Goal: Check status: Check status

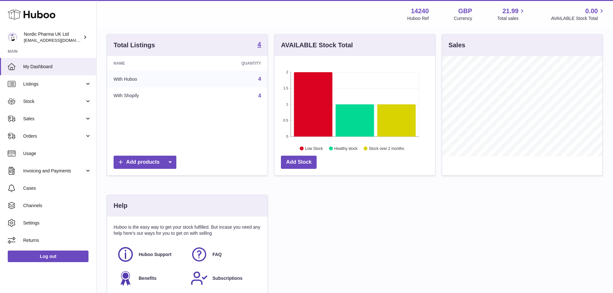
scroll to position [64, 0]
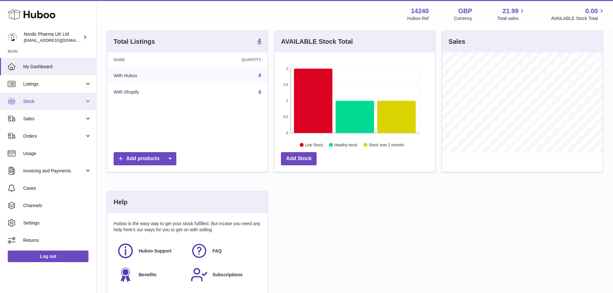
click at [60, 104] on span "Stock" at bounding box center [53, 101] width 61 height 6
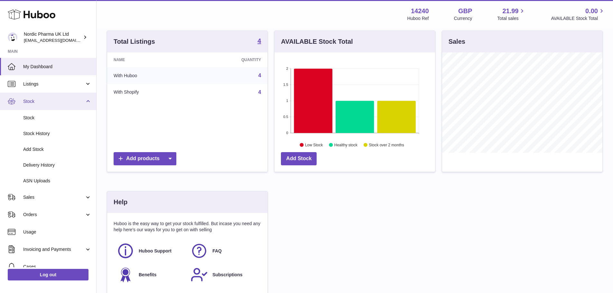
click at [51, 106] on link "Stock" at bounding box center [48, 101] width 96 height 17
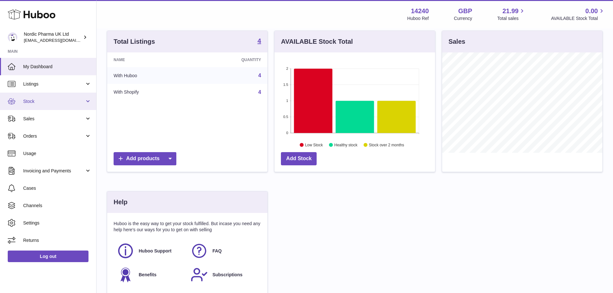
click at [62, 104] on span "Stock" at bounding box center [53, 101] width 61 height 6
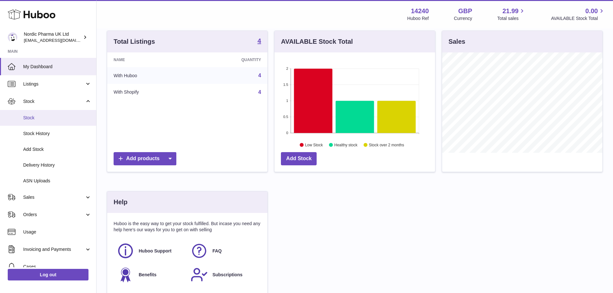
click at [42, 120] on span "Stock" at bounding box center [57, 118] width 68 height 6
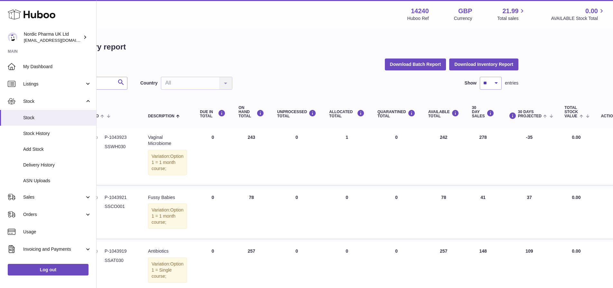
scroll to position [0, 87]
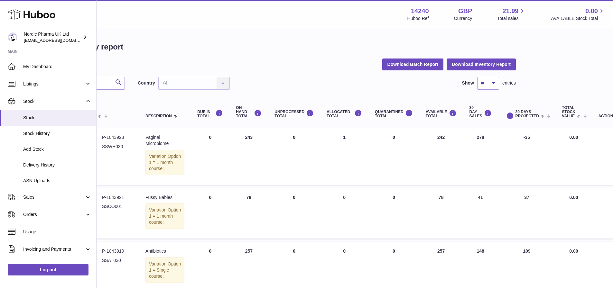
drag, startPoint x: 478, startPoint y: 134, endPoint x: 467, endPoint y: 134, distance: 10.3
click at [469, 134] on td "30 DAY SALES 278" at bounding box center [480, 156] width 35 height 57
click at [510, 138] on td "30 DAYS PROJECTED -35" at bounding box center [527, 156] width 58 height 57
drag, startPoint x: 515, startPoint y: 139, endPoint x: 527, endPoint y: 138, distance: 11.6
click at [527, 138] on td "30 DAYS PROJECTED -35" at bounding box center [527, 156] width 58 height 57
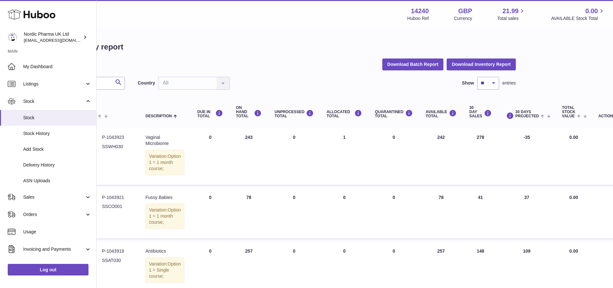
click at [527, 138] on td "30 DAYS PROJECTED -35" at bounding box center [527, 156] width 58 height 57
drag, startPoint x: 519, startPoint y: 201, endPoint x: 516, endPoint y: 206, distance: 5.1
click at [516, 206] on td "30 DAYS PROJECTED 37" at bounding box center [527, 213] width 58 height 51
click at [526, 205] on td "30 DAYS PROJECTED 37" at bounding box center [527, 213] width 58 height 51
drag, startPoint x: 524, startPoint y: 203, endPoint x: 510, endPoint y: 203, distance: 14.2
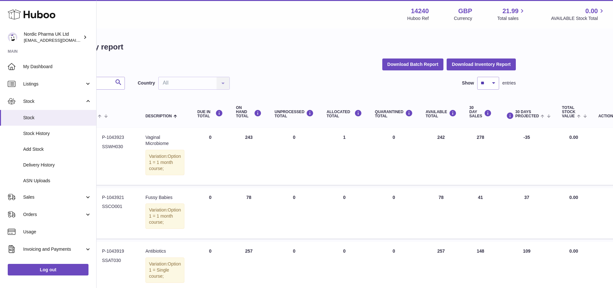
click at [510, 203] on td "30 DAYS PROJECTED 37" at bounding box center [527, 213] width 58 height 51
drag, startPoint x: 519, startPoint y: 203, endPoint x: 526, endPoint y: 203, distance: 6.8
click at [520, 203] on td "30 DAYS PROJECTED 37" at bounding box center [527, 213] width 58 height 51
click at [531, 201] on td "30 DAYS PROJECTED 37" at bounding box center [527, 213] width 58 height 51
drag, startPoint x: 527, startPoint y: 204, endPoint x: 514, endPoint y: 204, distance: 12.5
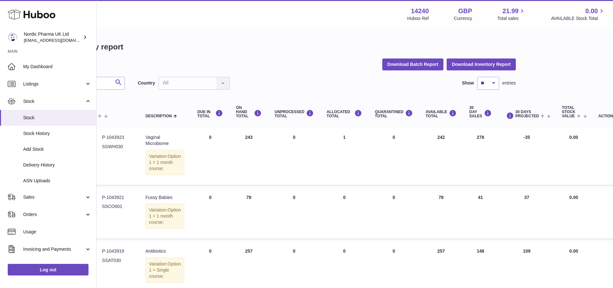
click at [514, 204] on td "30 DAYS PROJECTED 37" at bounding box center [527, 213] width 58 height 51
click at [521, 205] on td "30 DAYS PROJECTED 37" at bounding box center [527, 213] width 58 height 51
drag, startPoint x: 479, startPoint y: 202, endPoint x: 470, endPoint y: 203, distance: 9.0
click at [470, 203] on td "30 DAY SALES 41" at bounding box center [480, 213] width 35 height 51
click at [480, 203] on td "30 DAY SALES 41" at bounding box center [480, 213] width 35 height 51
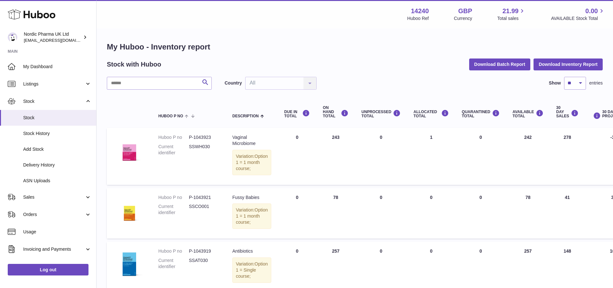
scroll to position [0, 69]
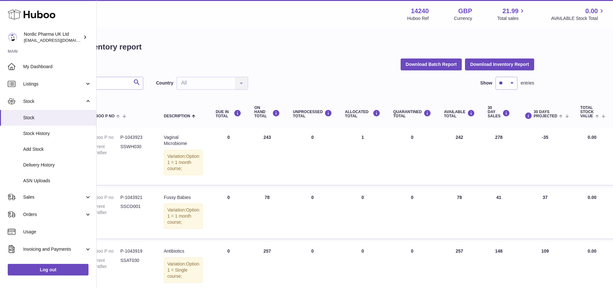
drag, startPoint x: 544, startPoint y: 136, endPoint x: 534, endPoint y: 136, distance: 10.6
click at [534, 136] on td "30 DAYS PROJECTED -35" at bounding box center [545, 156] width 58 height 57
click at [536, 139] on td "30 DAYS PROJECTED -35" at bounding box center [545, 156] width 58 height 57
drag, startPoint x: 543, startPoint y: 142, endPoint x: 534, endPoint y: 135, distance: 10.6
click at [535, 135] on td "30 DAYS PROJECTED -35" at bounding box center [545, 156] width 58 height 57
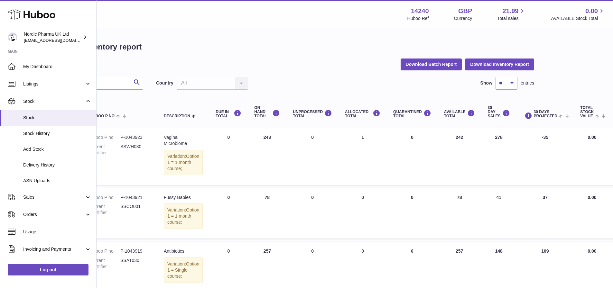
click at [545, 139] on td "30 DAYS PROJECTED -35" at bounding box center [545, 156] width 58 height 57
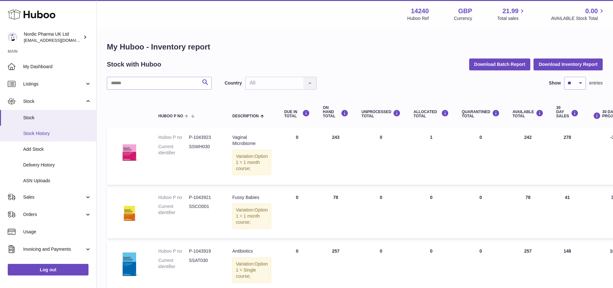
click at [59, 138] on link "Stock History" at bounding box center [48, 134] width 96 height 16
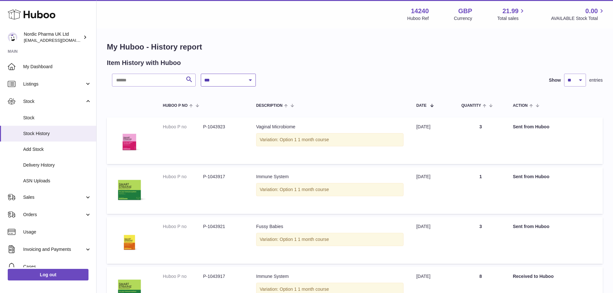
click at [243, 82] on select "**********" at bounding box center [228, 80] width 55 height 13
click at [290, 80] on div "**********" at bounding box center [373, 80] width 345 height 13
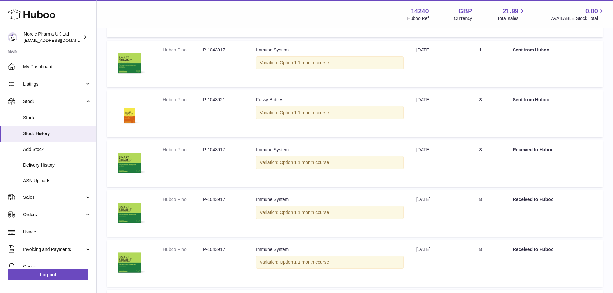
scroll to position [129, 0]
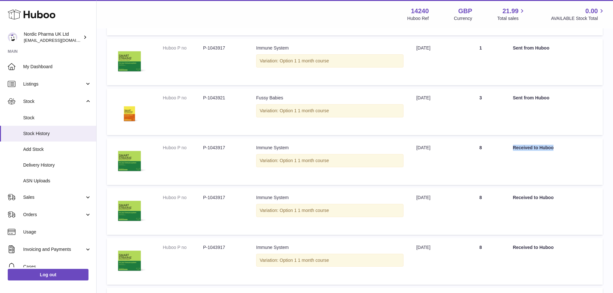
drag, startPoint x: 514, startPoint y: 149, endPoint x: 583, endPoint y: 147, distance: 68.9
click at [583, 147] on td "Action Received to Huboo" at bounding box center [554, 161] width 96 height 47
click at [467, 162] on td "Quantity 8" at bounding box center [480, 161] width 51 height 47
drag, startPoint x: 486, startPoint y: 148, endPoint x: 471, endPoint y: 148, distance: 15.1
click at [471, 148] on td "Quantity 8" at bounding box center [480, 161] width 51 height 47
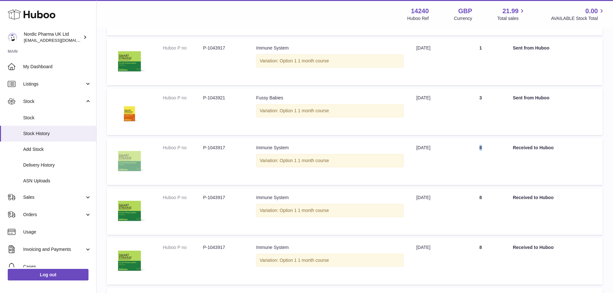
click at [139, 154] on img at bounding box center [129, 161] width 32 height 32
click at [479, 157] on td "Quantity 8" at bounding box center [480, 161] width 51 height 47
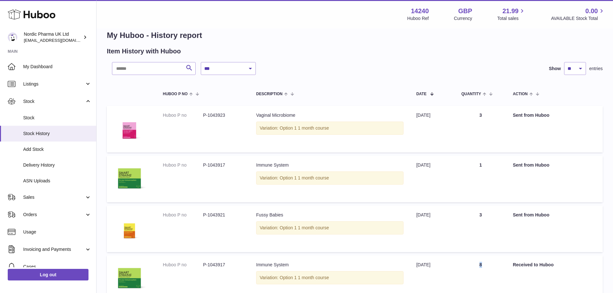
scroll to position [0, 0]
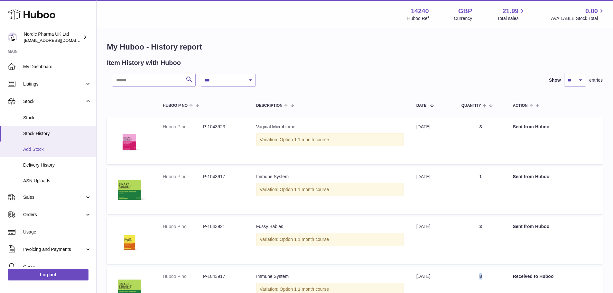
click at [48, 150] on span "Add Stock" at bounding box center [57, 149] width 68 height 6
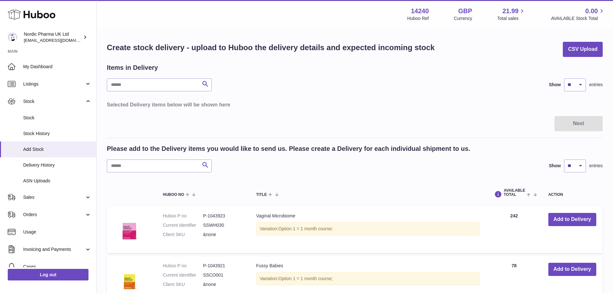
scroll to position [32, 0]
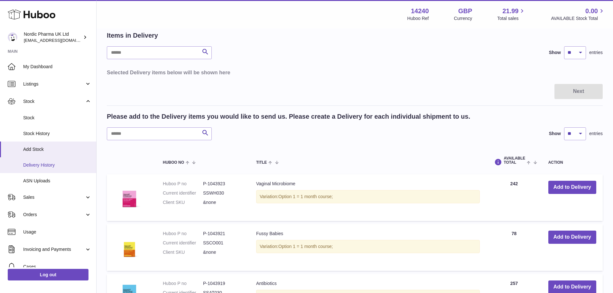
click at [43, 166] on span "Delivery History" at bounding box center [57, 165] width 68 height 6
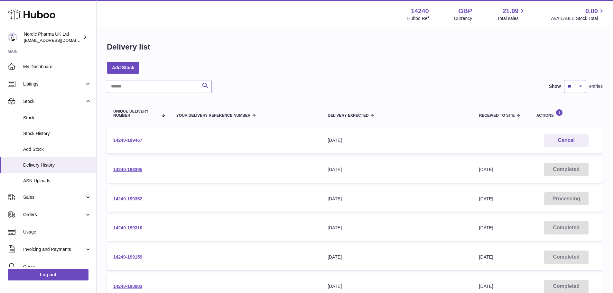
click at [134, 141] on link "14240-199467" at bounding box center [127, 140] width 29 height 5
click at [137, 170] on link "14240-199395" at bounding box center [127, 169] width 29 height 5
drag, startPoint x: 328, startPoint y: 172, endPoint x: 362, endPoint y: 170, distance: 33.5
click at [359, 170] on div "[DATE]" at bounding box center [396, 170] width 138 height 6
click at [365, 170] on div "[DATE]" at bounding box center [396, 170] width 138 height 6
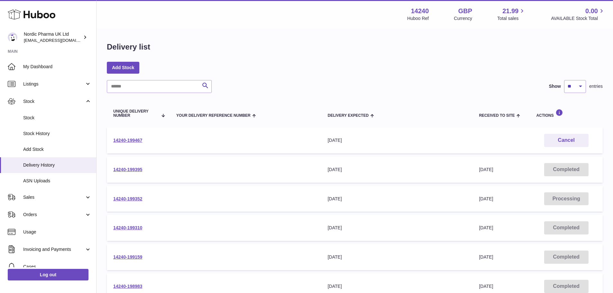
click at [493, 169] on span "13th Aug 2025" at bounding box center [486, 169] width 14 height 5
drag, startPoint x: 510, startPoint y: 169, endPoint x: 477, endPoint y: 170, distance: 33.5
click at [477, 170] on td "Received to Site 13th Aug 2025" at bounding box center [501, 170] width 57 height 26
click at [481, 172] on td "Received to Site 13th Aug 2025" at bounding box center [501, 170] width 57 height 26
drag, startPoint x: 479, startPoint y: 169, endPoint x: 508, endPoint y: 164, distance: 29.0
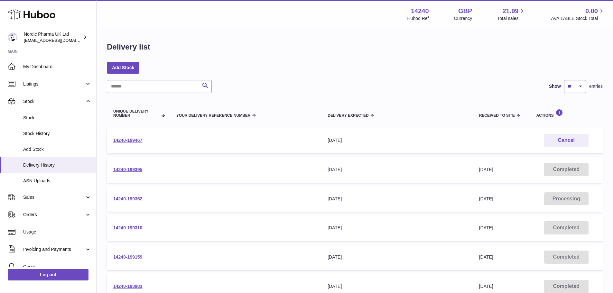
click at [508, 164] on td "Received to Site 13th Aug 2025" at bounding box center [501, 170] width 57 height 26
click at [514, 168] on td "Received to Site 13th Aug 2025" at bounding box center [501, 170] width 57 height 26
click at [129, 171] on link "14240-199395" at bounding box center [127, 169] width 29 height 5
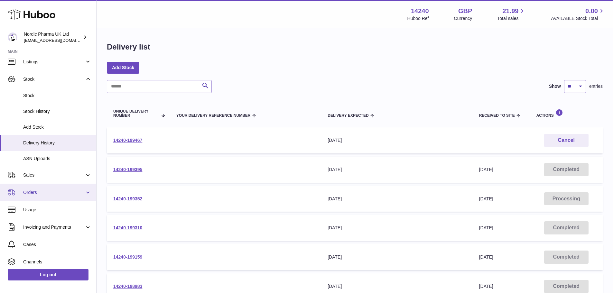
scroll to position [32, 0]
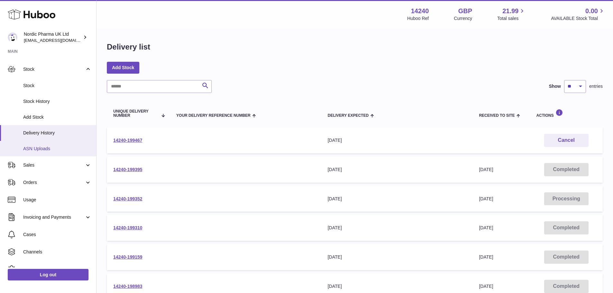
click at [49, 154] on link "ASN Uploads" at bounding box center [48, 149] width 96 height 16
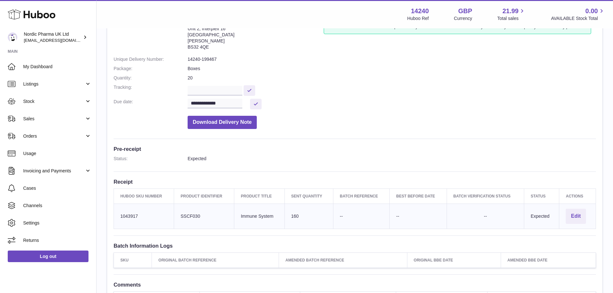
scroll to position [50, 0]
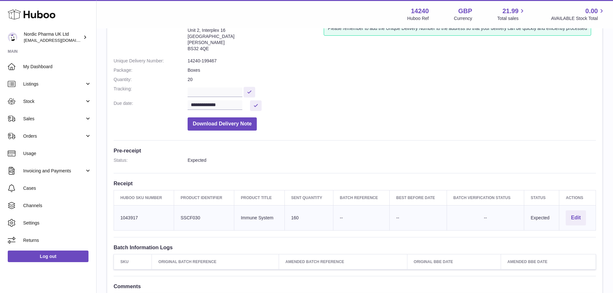
drag, startPoint x: 143, startPoint y: 217, endPoint x: 120, endPoint y: 219, distance: 22.6
click at [120, 219] on td "Huboo SKU Number 1043917" at bounding box center [144, 217] width 60 height 25
drag, startPoint x: 277, startPoint y: 218, endPoint x: 241, endPoint y: 220, distance: 35.8
click at [241, 220] on td "Product title Immune System" at bounding box center [259, 217] width 50 height 25
click at [306, 217] on td "Sent Quantity 160" at bounding box center [308, 217] width 49 height 25
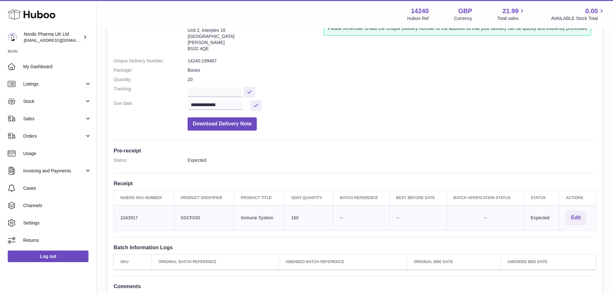
drag, startPoint x: 306, startPoint y: 217, endPoint x: 290, endPoint y: 219, distance: 16.1
click at [290, 219] on td "Sent Quantity 160" at bounding box center [308, 217] width 49 height 25
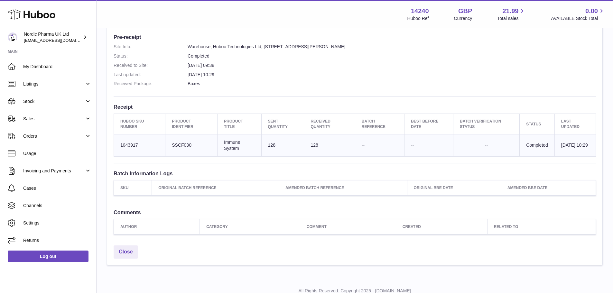
scroll to position [161, 0]
drag, startPoint x: 241, startPoint y: 146, endPoint x: 219, endPoint y: 140, distance: 22.4
click at [219, 140] on td "Product title Immune System" at bounding box center [239, 144] width 44 height 22
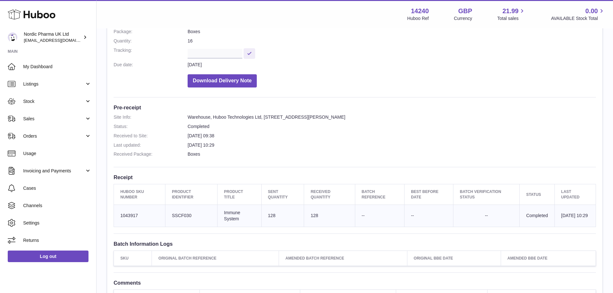
scroll to position [97, 0]
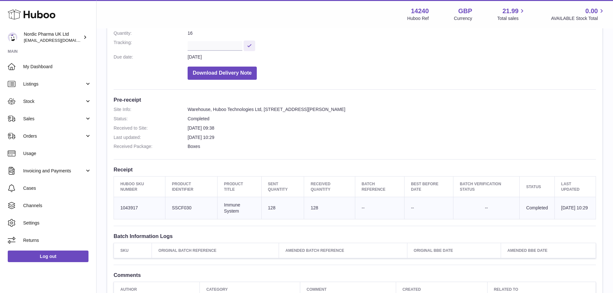
drag, startPoint x: 122, startPoint y: 208, endPoint x: 155, endPoint y: 207, distance: 33.5
click at [155, 207] on td "Huboo SKU Number 1043917" at bounding box center [139, 208] width 51 height 22
drag, startPoint x: 242, startPoint y: 212, endPoint x: 220, endPoint y: 203, distance: 24.0
click at [220, 203] on td "Product title Immune System" at bounding box center [239, 208] width 44 height 22
drag, startPoint x: 277, startPoint y: 207, endPoint x: 263, endPoint y: 208, distance: 14.5
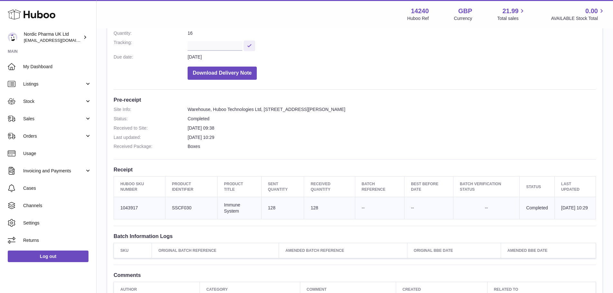
click at [263, 208] on td "Sent Quantity 128" at bounding box center [282, 208] width 43 height 22
click at [276, 210] on td "Sent Quantity 128" at bounding box center [282, 208] width 43 height 22
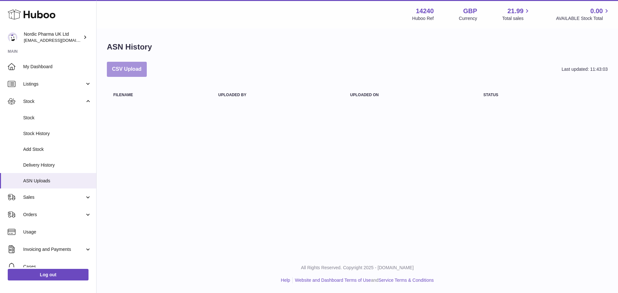
click at [131, 70] on button "CSV Upload" at bounding box center [127, 69] width 40 height 15
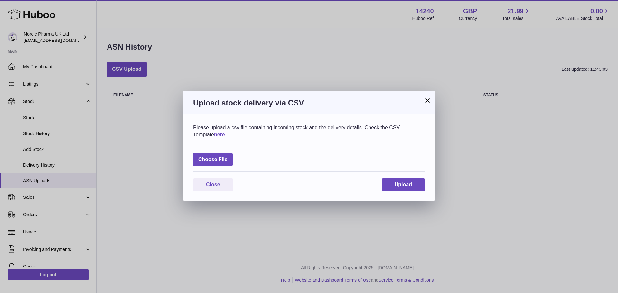
click at [429, 101] on button "×" at bounding box center [427, 101] width 8 height 8
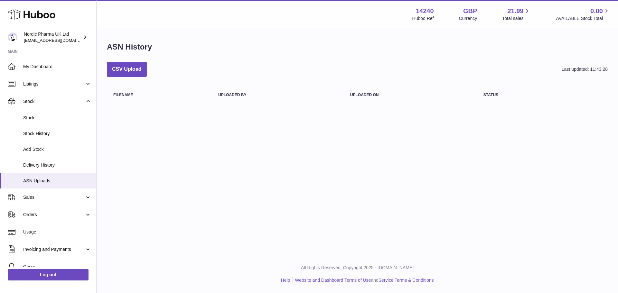
click at [71, 20] on div "Huboo" at bounding box center [48, 15] width 96 height 28
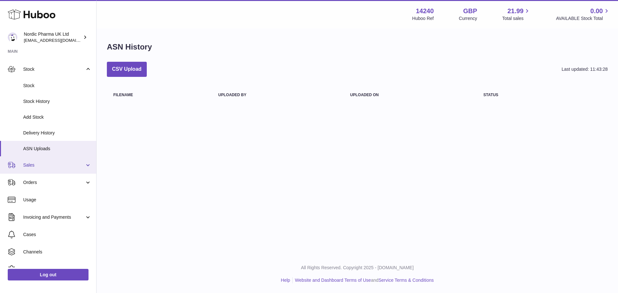
click at [61, 164] on span "Sales" at bounding box center [53, 165] width 61 height 6
click at [51, 165] on span "Sales" at bounding box center [53, 165] width 61 height 6
click at [54, 166] on span "Sales" at bounding box center [53, 165] width 61 height 6
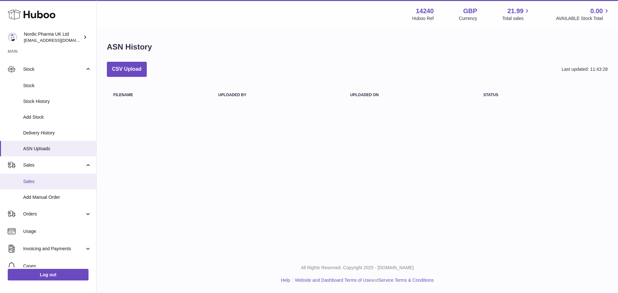
scroll to position [64, 0]
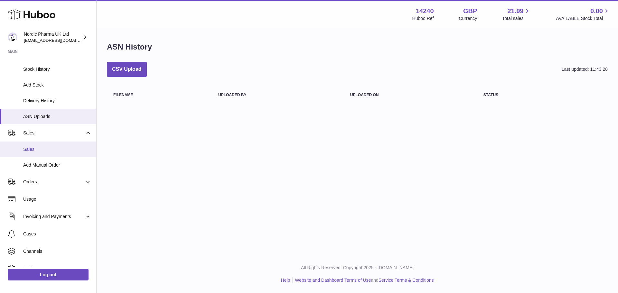
click at [57, 152] on span "Sales" at bounding box center [57, 149] width 68 height 6
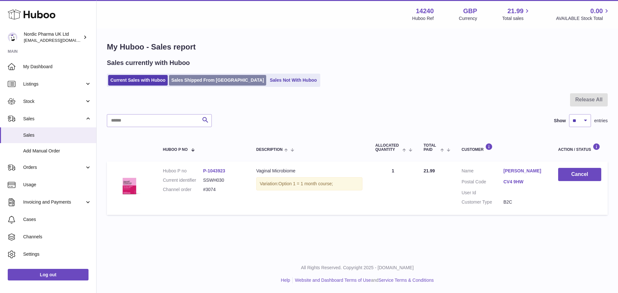
click at [187, 83] on link "Sales Shipped From [GEOGRAPHIC_DATA]" at bounding box center [217, 80] width 97 height 11
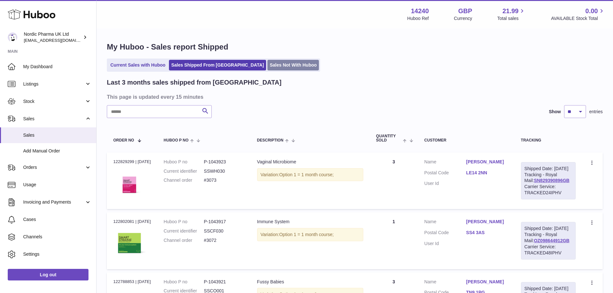
click at [267, 67] on link "Sales Not With Huboo" at bounding box center [292, 65] width 51 height 11
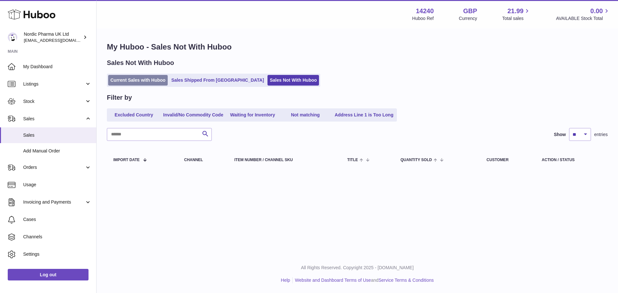
click at [137, 85] on link "Current Sales with Huboo" at bounding box center [138, 80] width 60 height 11
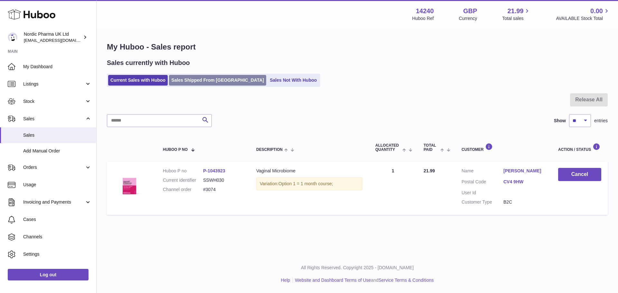
click at [200, 79] on link "Sales Shipped From [GEOGRAPHIC_DATA]" at bounding box center [217, 80] width 97 height 11
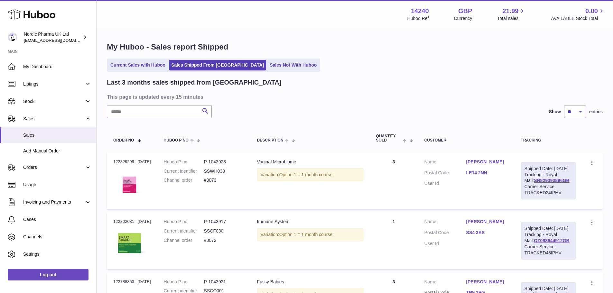
drag, startPoint x: 139, startPoint y: 162, endPoint x: 152, endPoint y: 160, distance: 12.7
click at [151, 160] on div "Order no 122829299 | 14th Aug" at bounding box center [132, 162] width 38 height 6
click at [154, 163] on td "Order no 122829299 | 14th Aug" at bounding box center [132, 180] width 51 height 57
drag, startPoint x: 154, startPoint y: 163, endPoint x: 141, endPoint y: 162, distance: 13.2
click at [141, 162] on td "Order no 122829299 | 14th Aug" at bounding box center [132, 180] width 51 height 57
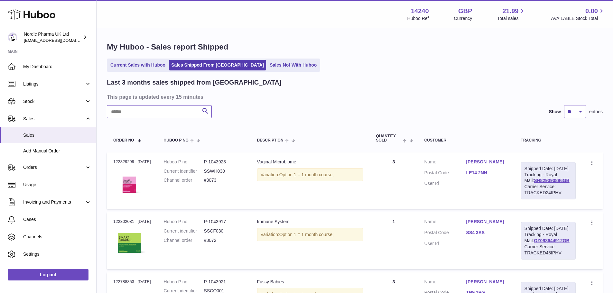
click at [148, 115] on input "text" at bounding box center [159, 111] width 105 height 13
click at [139, 114] on input "******" at bounding box center [159, 111] width 105 height 13
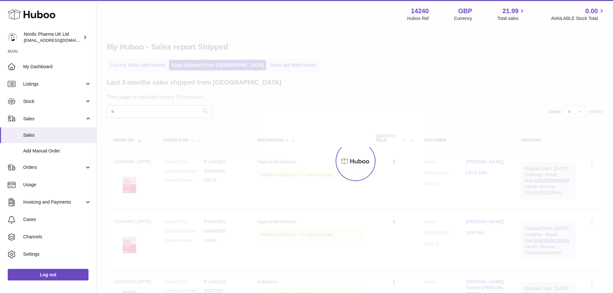
type input "*"
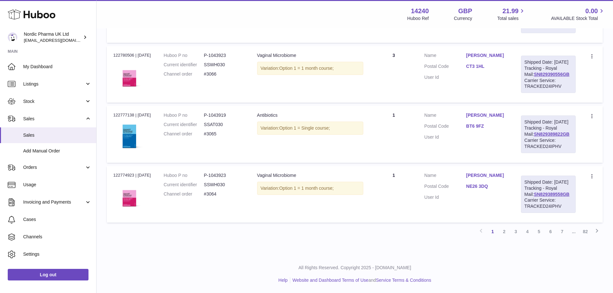
scroll to position [579, 0]
click at [503, 237] on link "2" at bounding box center [504, 232] width 12 height 12
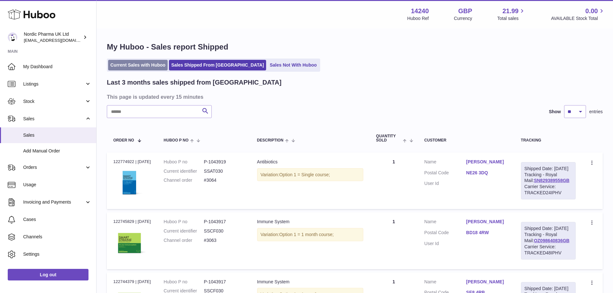
click at [147, 66] on link "Current Sales with Huboo" at bounding box center [138, 65] width 60 height 11
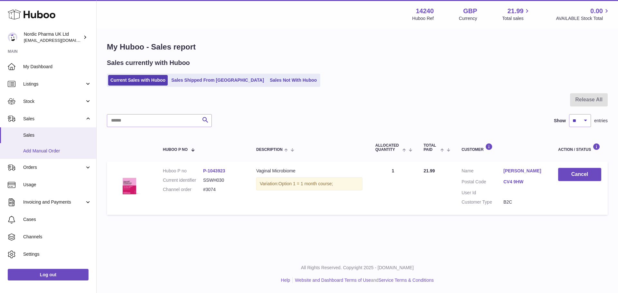
click at [51, 152] on span "Add Manual Order" at bounding box center [57, 151] width 68 height 6
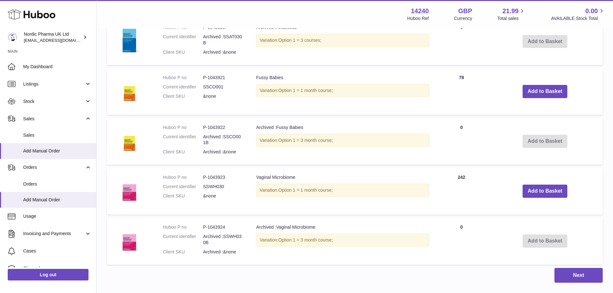
scroll to position [225, 0]
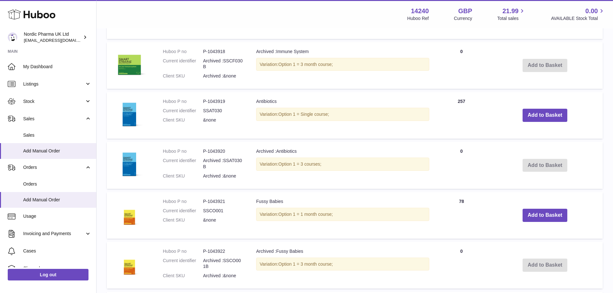
drag, startPoint x: 465, startPoint y: 153, endPoint x: 454, endPoint y: 151, distance: 10.9
click at [454, 151] on td "Quantity 0" at bounding box center [461, 165] width 51 height 47
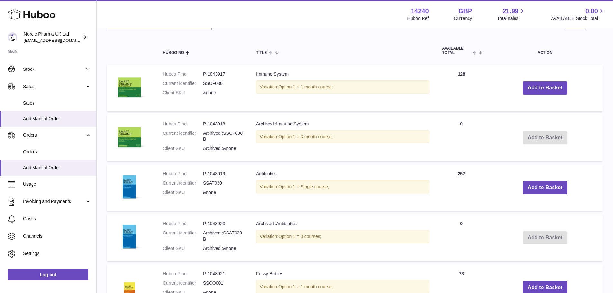
scroll to position [161, 0]
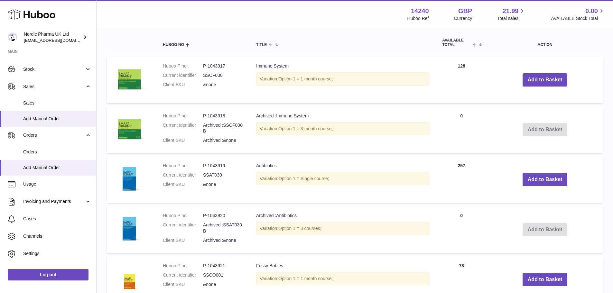
click at [499, 179] on td "Add to Basket" at bounding box center [544, 179] width 115 height 47
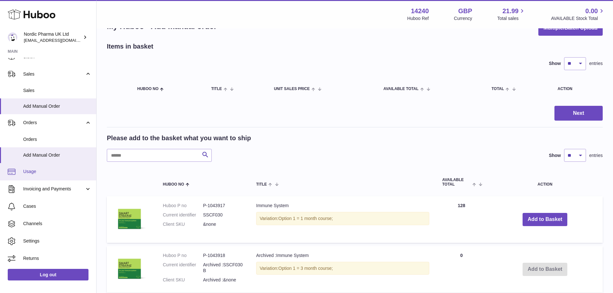
scroll to position [32, 0]
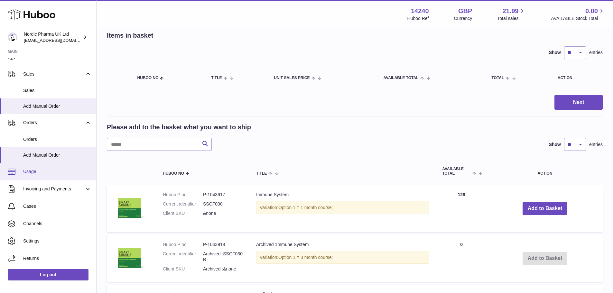
click at [53, 176] on link "Usage" at bounding box center [48, 171] width 96 height 17
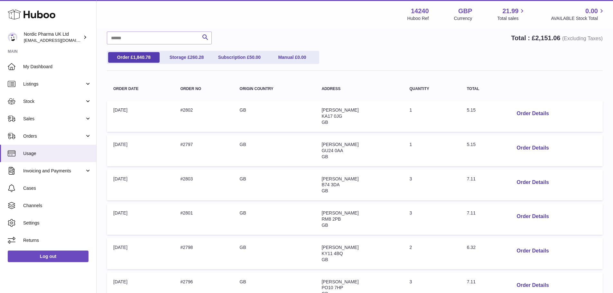
scroll to position [64, 0]
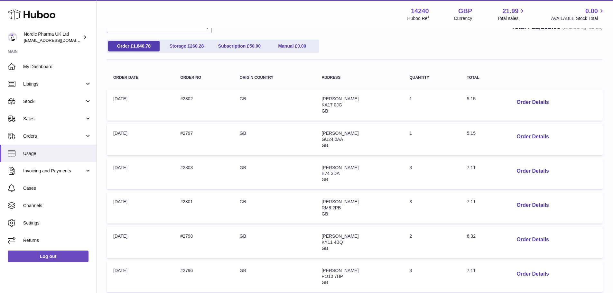
drag, startPoint x: 115, startPoint y: 100, endPoint x: 146, endPoint y: 100, distance: 31.2
click at [146, 100] on td "Order Date: 01-Aug-2025" at bounding box center [140, 104] width 67 height 31
click at [141, 103] on td "Order Date: 01-Aug-2025" at bounding box center [140, 104] width 67 height 31
drag, startPoint x: 183, startPoint y: 99, endPoint x: 209, endPoint y: 99, distance: 25.4
click at [209, 99] on td "Order no: #2802" at bounding box center [203, 104] width 59 height 31
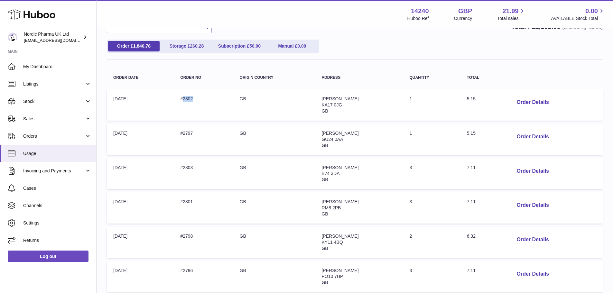
drag, startPoint x: 320, startPoint y: 101, endPoint x: 371, endPoint y: 98, distance: 50.2
click at [371, 97] on td "Address: Susan Carswell KA17 0JG GB" at bounding box center [359, 104] width 88 height 31
drag, startPoint x: 408, startPoint y: 97, endPoint x: 422, endPoint y: 97, distance: 13.5
click at [422, 97] on td "Quantity: 1" at bounding box center [431, 104] width 57 height 31
click at [426, 99] on td "Quantity: 1" at bounding box center [431, 104] width 57 height 31
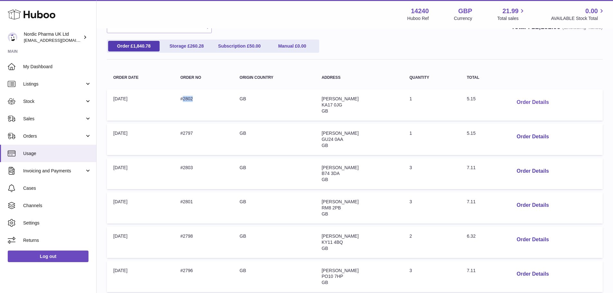
click at [540, 103] on button "Order Details" at bounding box center [532, 102] width 42 height 13
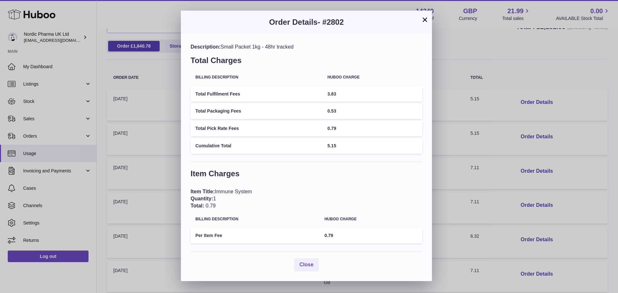
click at [455, 124] on div "× Order Details - #2802 Description: Small Packet 1kg - 48hr tracked Total Char…" at bounding box center [309, 146] width 618 height 293
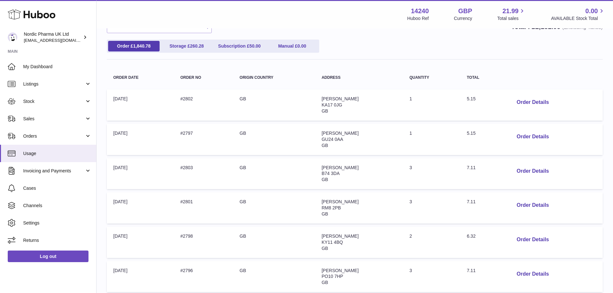
drag, startPoint x: 478, startPoint y: 131, endPoint x: 444, endPoint y: 134, distance: 34.3
click at [449, 134] on tr "Order Date: 01-Aug-2025 Order no: #2797 Origin Country: GB Address: Maria Nixon…" at bounding box center [355, 139] width 496 height 31
drag, startPoint x: 353, startPoint y: 132, endPoint x: 332, endPoint y: 133, distance: 20.9
click at [332, 133] on td "Address: Maria Nixon GU24 0AA GB" at bounding box center [359, 139] width 88 height 31
click at [495, 178] on td "Total: 7.11" at bounding box center [482, 173] width 45 height 31
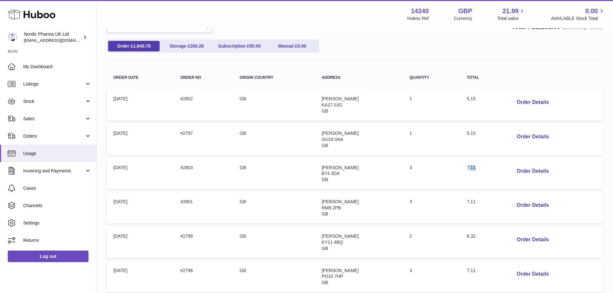
drag, startPoint x: 479, startPoint y: 167, endPoint x: 469, endPoint y: 167, distance: 10.3
click at [469, 167] on td "Total: 7.11" at bounding box center [482, 173] width 45 height 31
click at [490, 169] on td "Total: 7.11" at bounding box center [482, 173] width 45 height 31
drag, startPoint x: 415, startPoint y: 170, endPoint x: 407, endPoint y: 168, distance: 8.4
click at [407, 168] on td "Quantity: 3" at bounding box center [431, 173] width 57 height 31
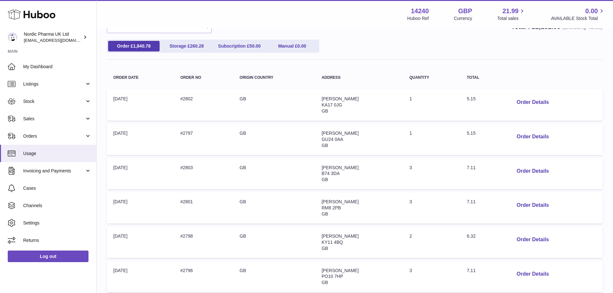
click at [407, 168] on td "Quantity: 3" at bounding box center [431, 173] width 57 height 31
click at [533, 172] on button "Order Details" at bounding box center [532, 171] width 42 height 13
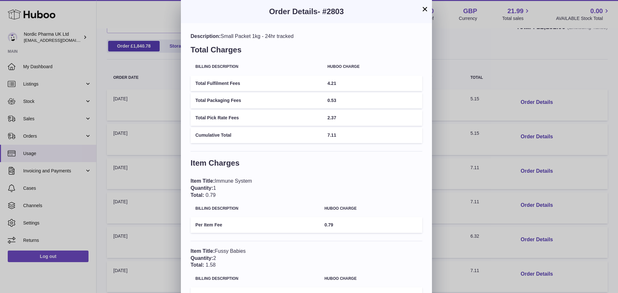
click at [337, 120] on td "2.37" at bounding box center [372, 118] width 100 height 16
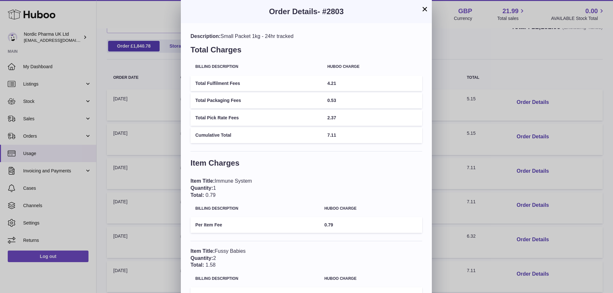
click at [465, 80] on div "× Order Details - #2803 Description: Small Packet 1kg - 24hr tracked Total Char…" at bounding box center [306, 170] width 613 height 341
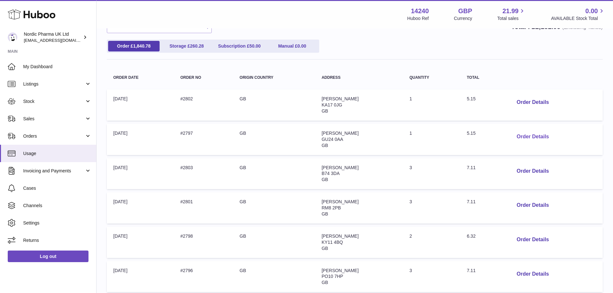
click at [521, 140] on button "Order Details" at bounding box center [532, 136] width 42 height 13
click at [450, 107] on div at bounding box center [309, 146] width 618 height 293
drag, startPoint x: 411, startPoint y: 135, endPoint x: 406, endPoint y: 134, distance: 5.5
click at [406, 134] on td "Quantity: 1" at bounding box center [431, 139] width 57 height 31
click at [424, 139] on td "Quantity: 1" at bounding box center [431, 139] width 57 height 31
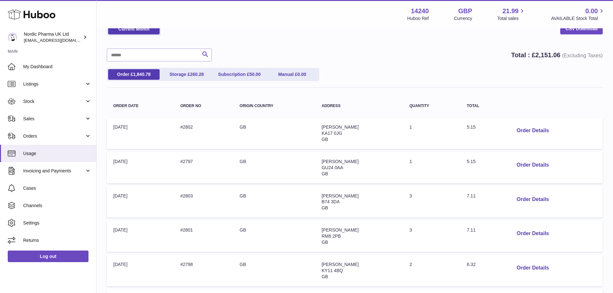
scroll to position [0, 0]
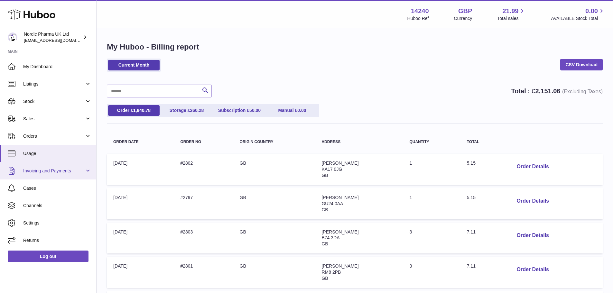
click at [59, 170] on span "Invoicing and Payments" at bounding box center [53, 171] width 61 height 6
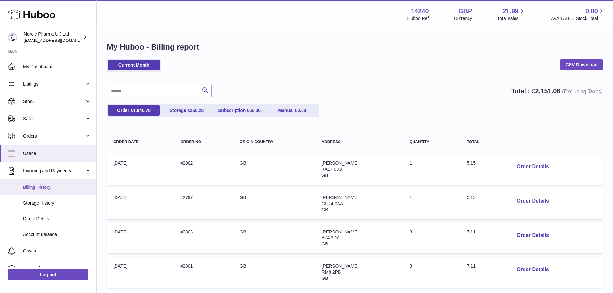
click at [60, 190] on span "Billing History" at bounding box center [57, 187] width 68 height 6
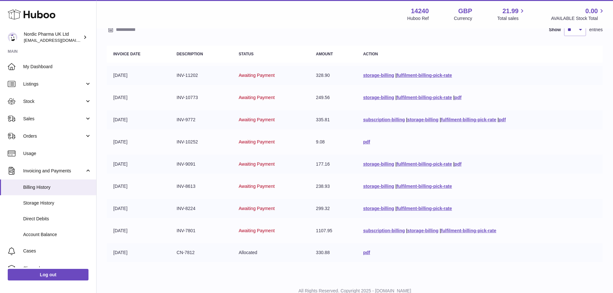
scroll to position [64, 0]
click at [157, 238] on td "[DATE]" at bounding box center [138, 230] width 63 height 19
click at [63, 202] on span "Storage History" at bounding box center [57, 203] width 68 height 6
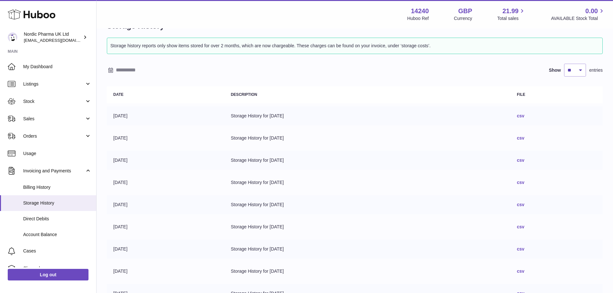
scroll to position [32, 0]
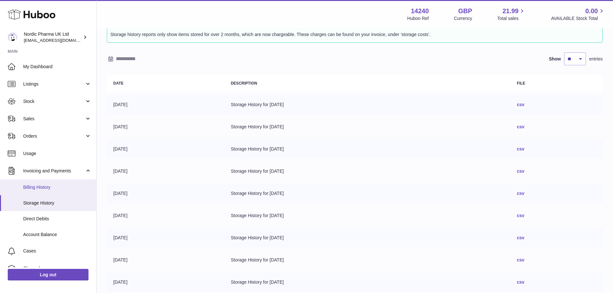
click at [29, 188] on span "Billing History" at bounding box center [57, 187] width 68 height 6
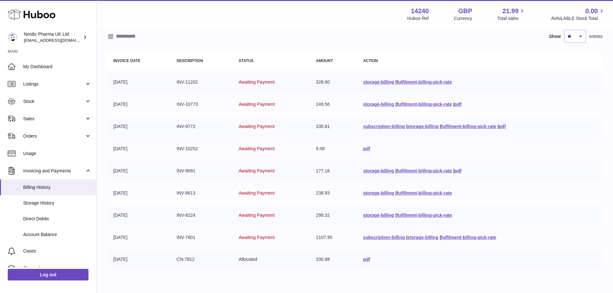
scroll to position [64, 0]
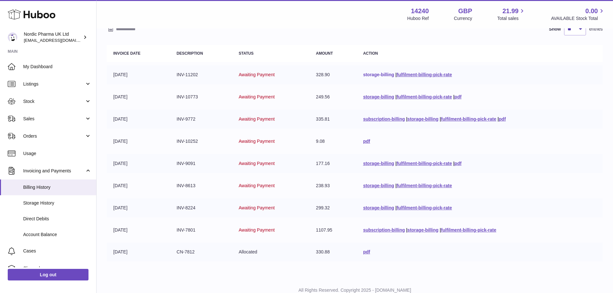
click at [381, 74] on link "storage-billing" at bounding box center [378, 74] width 31 height 5
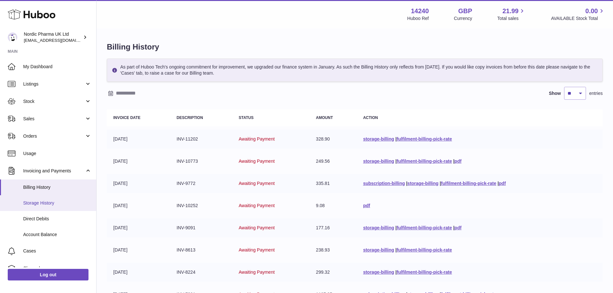
scroll to position [32, 0]
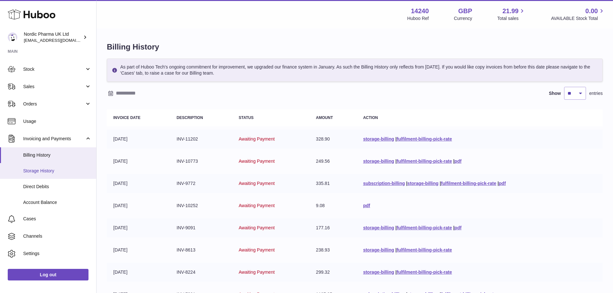
click at [54, 175] on link "Storage History" at bounding box center [48, 171] width 96 height 16
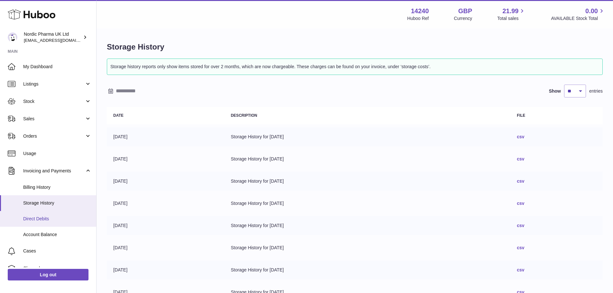
click at [40, 219] on span "Direct Debits" at bounding box center [57, 219] width 68 height 6
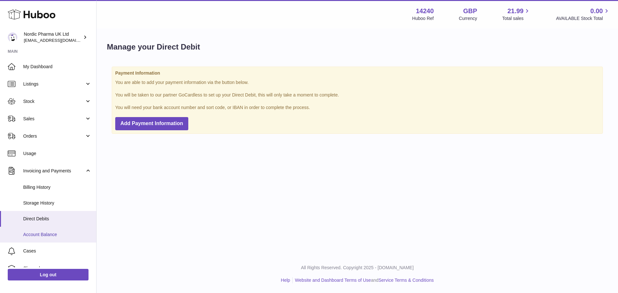
click at [52, 237] on span "Account Balance" at bounding box center [57, 235] width 68 height 6
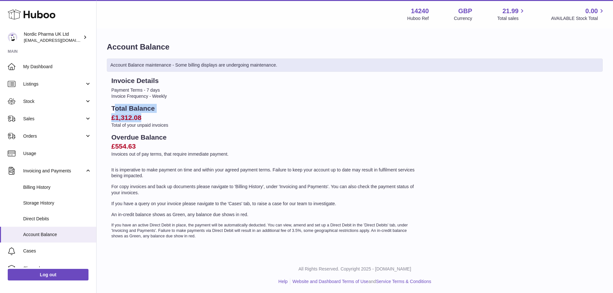
drag, startPoint x: 114, startPoint y: 108, endPoint x: 140, endPoint y: 116, distance: 26.9
click at [140, 116] on div "Total Balance £1,312.08 Total of your unpaid invoices" at bounding box center [264, 116] width 306 height 24
click at [144, 119] on h2 "£1,312.08" at bounding box center [264, 117] width 306 height 9
drag, startPoint x: 144, startPoint y: 119, endPoint x: 115, endPoint y: 120, distance: 29.0
click at [115, 120] on h2 "£1,312.08" at bounding box center [264, 117] width 306 height 9
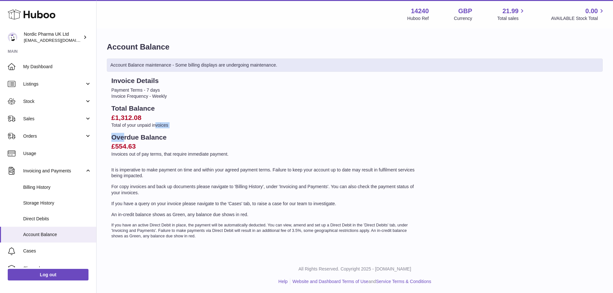
drag, startPoint x: 122, startPoint y: 128, endPoint x: 155, endPoint y: 128, distance: 32.8
click at [155, 128] on div "Invoice Details Payment Terms - 7 days Invoice Frequency - Weekly Total Balance…" at bounding box center [264, 157] width 315 height 163
click at [127, 147] on h2 "£554.63" at bounding box center [264, 146] width 306 height 9
drag, startPoint x: 117, startPoint y: 147, endPoint x: 130, endPoint y: 145, distance: 13.7
click at [130, 145] on h2 "£554.63" at bounding box center [264, 146] width 306 height 9
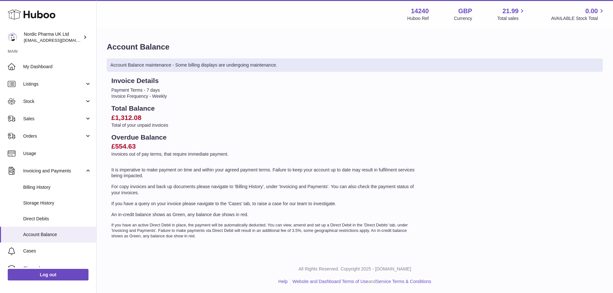
drag, startPoint x: 151, startPoint y: 145, endPoint x: 133, endPoint y: 145, distance: 18.3
click at [142, 145] on h2 "£554.63" at bounding box center [264, 146] width 306 height 9
drag, startPoint x: 142, startPoint y: 147, endPoint x: 114, endPoint y: 146, distance: 28.3
click at [114, 146] on h2 "£554.63" at bounding box center [264, 146] width 306 height 9
click at [139, 147] on h2 "£554.63" at bounding box center [264, 146] width 306 height 9
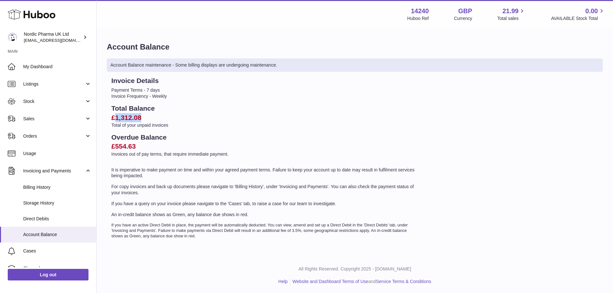
drag, startPoint x: 144, startPoint y: 116, endPoint x: 115, endPoint y: 119, distance: 28.7
click at [115, 119] on h2 "£1,312.08" at bounding box center [264, 117] width 306 height 9
drag, startPoint x: 111, startPoint y: 95, endPoint x: 161, endPoint y: 98, distance: 49.7
click at [161, 98] on div "Invoice Details Payment Terms - 7 days Invoice Frequency - Weekly Total Balance…" at bounding box center [264, 157] width 315 height 163
click at [174, 97] on li "Invoice Frequency - Weekly" at bounding box center [264, 96] width 306 height 6
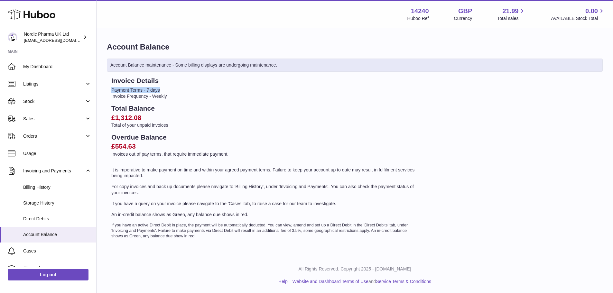
drag, startPoint x: 162, startPoint y: 89, endPoint x: 108, endPoint y: 93, distance: 54.8
click at [108, 93] on div "Invoice Details Payment Terms - 7 days Invoice Frequency - Weekly Total Balance…" at bounding box center [264, 157] width 315 height 163
click at [151, 117] on h2 "£1,312.08" at bounding box center [264, 117] width 306 height 9
drag, startPoint x: 144, startPoint y: 118, endPoint x: 112, endPoint y: 117, distance: 32.8
click at [112, 117] on h2 "£1,312.08" at bounding box center [264, 117] width 306 height 9
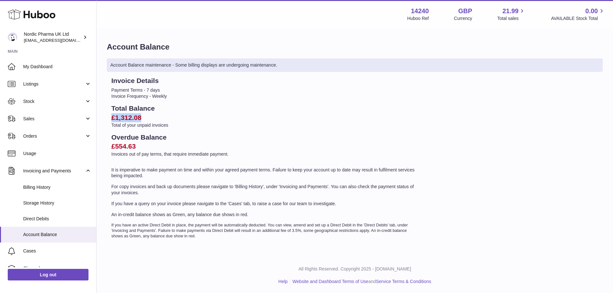
click at [150, 119] on h2 "£1,312.08" at bounding box center [264, 117] width 306 height 9
drag, startPoint x: 144, startPoint y: 119, endPoint x: 112, endPoint y: 118, distance: 31.9
click at [112, 118] on h2 "£1,312.08" at bounding box center [264, 117] width 306 height 9
click at [162, 117] on h2 "£1,312.08" at bounding box center [264, 117] width 306 height 9
drag, startPoint x: 147, startPoint y: 91, endPoint x: 164, endPoint y: 90, distance: 17.4
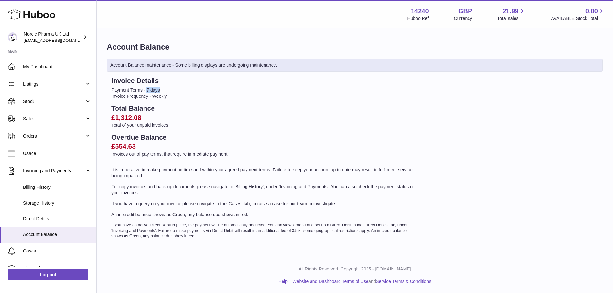
click at [164, 90] on li "Payment Terms - 7 days" at bounding box center [264, 90] width 306 height 6
click at [166, 90] on li "Payment Terms - 7 days" at bounding box center [264, 90] width 306 height 6
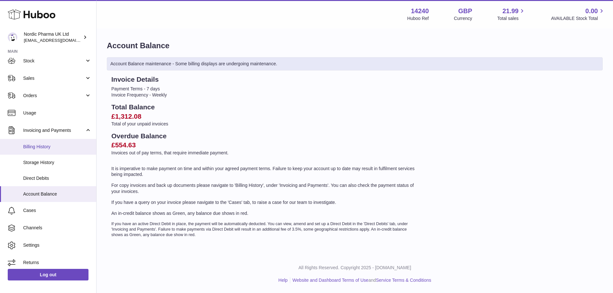
scroll to position [45, 0]
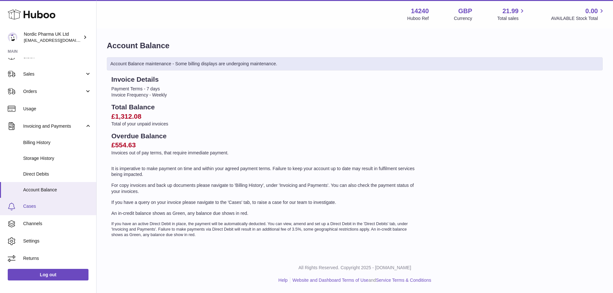
click at [41, 209] on span "Cases" at bounding box center [57, 206] width 68 height 6
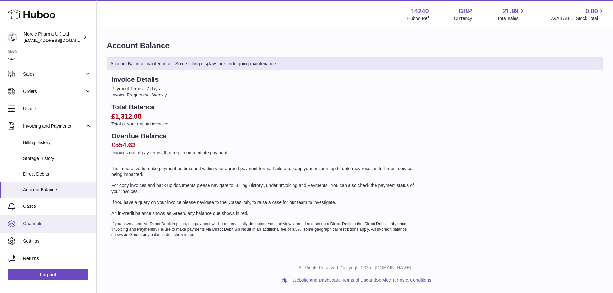
click at [43, 225] on span "Channels" at bounding box center [57, 224] width 68 height 6
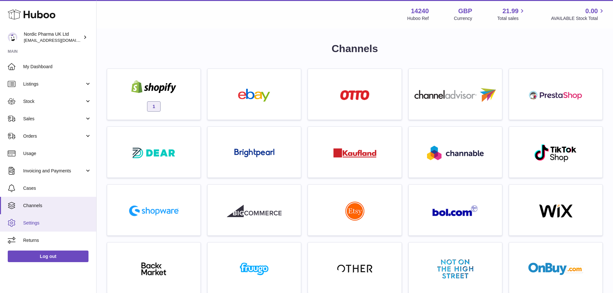
click at [52, 226] on link "Settings" at bounding box center [48, 222] width 96 height 17
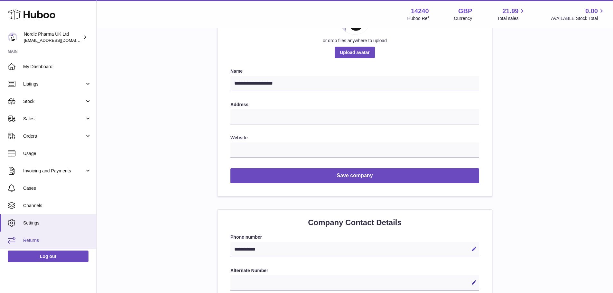
scroll to position [129, 0]
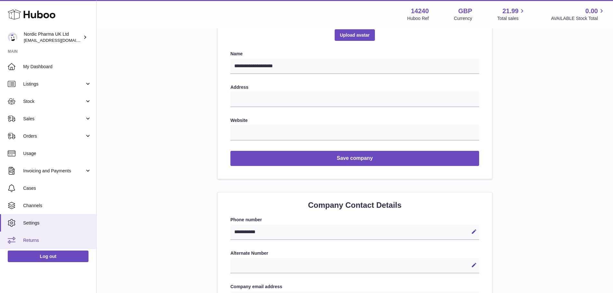
click at [42, 240] on span "Returns" at bounding box center [57, 240] width 68 height 6
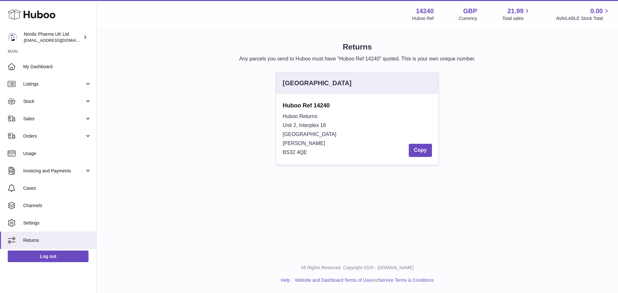
drag, startPoint x: 313, startPoint y: 156, endPoint x: 281, endPoint y: 113, distance: 54.0
click at [281, 113] on div "Huboo Ref 14240 [STREET_ADDRESS][PERSON_NAME] Copy" at bounding box center [357, 129] width 162 height 71
click at [319, 152] on div "Huboo Returns Unit 2, Interplex [STREET_ADDRESS][PERSON_NAME] Copy" at bounding box center [356, 134] width 149 height 45
click at [53, 118] on span "Sales" at bounding box center [53, 119] width 61 height 6
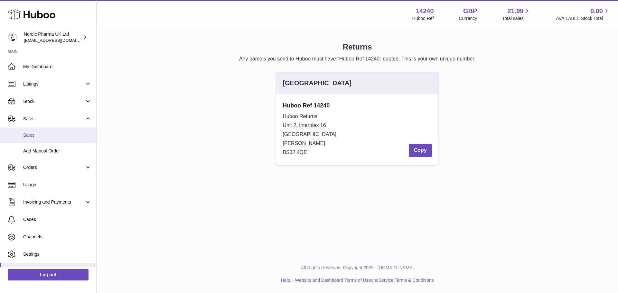
click at [52, 138] on link "Sales" at bounding box center [48, 135] width 96 height 16
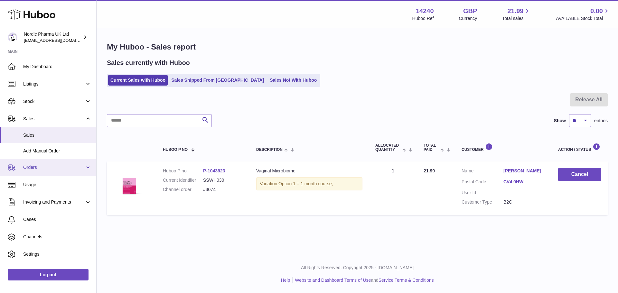
click at [53, 175] on link "Orders" at bounding box center [48, 167] width 96 height 17
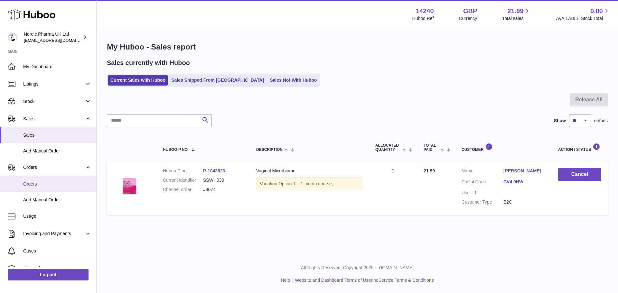
click at [60, 184] on span "Orders" at bounding box center [57, 184] width 68 height 6
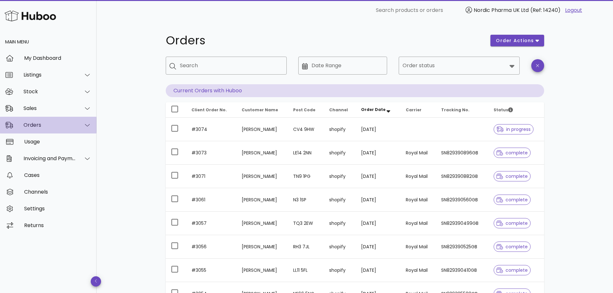
click at [56, 128] on div "Orders" at bounding box center [49, 125] width 52 height 6
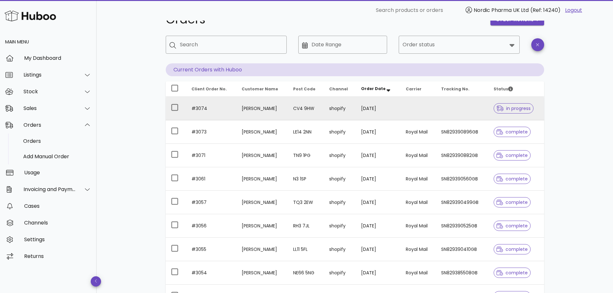
scroll to position [32, 0]
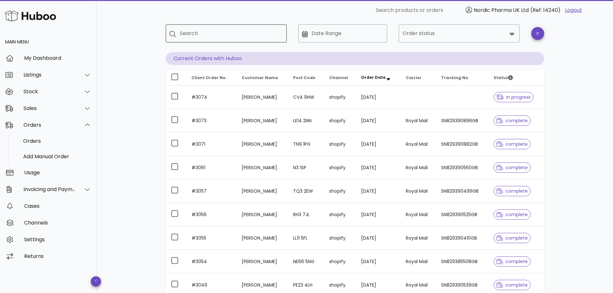
click at [231, 35] on input "Search" at bounding box center [231, 33] width 102 height 10
click at [456, 29] on input "Order status" at bounding box center [454, 33] width 104 height 10
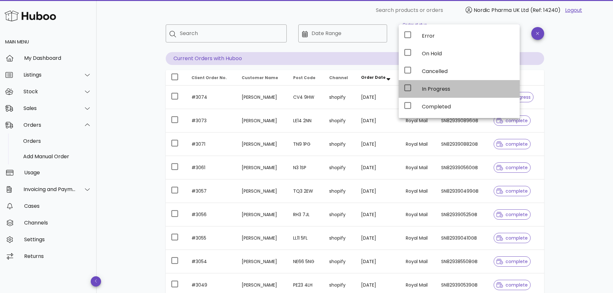
click at [440, 90] on div "In Progress" at bounding box center [468, 89] width 93 height 6
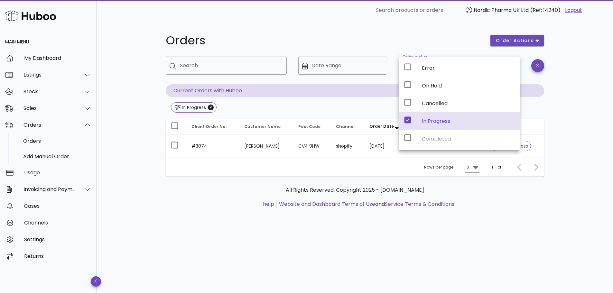
click at [270, 173] on div "Rows per page: 10 1-1 of 1" at bounding box center [355, 167] width 378 height 19
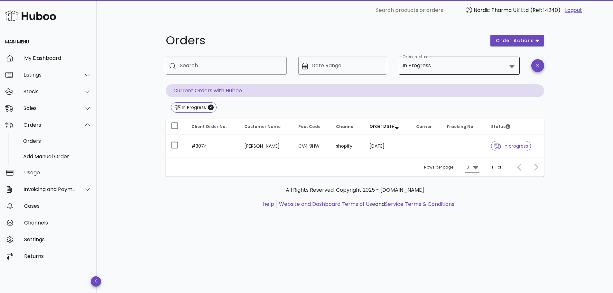
click at [441, 69] on input "Order status" at bounding box center [469, 65] width 75 height 10
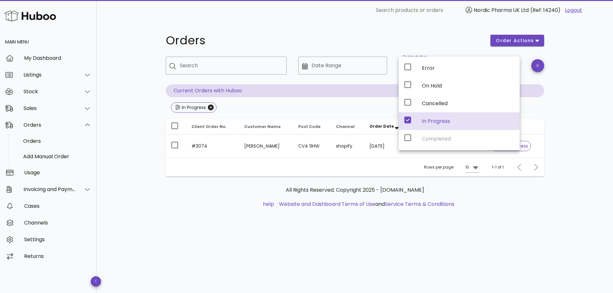
click at [419, 125] on div "In Progress" at bounding box center [459, 121] width 121 height 18
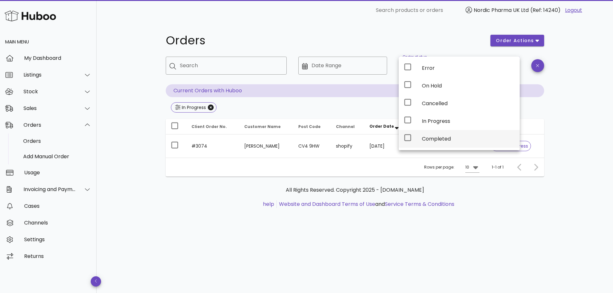
click at [434, 138] on div "Completed" at bounding box center [468, 139] width 93 height 6
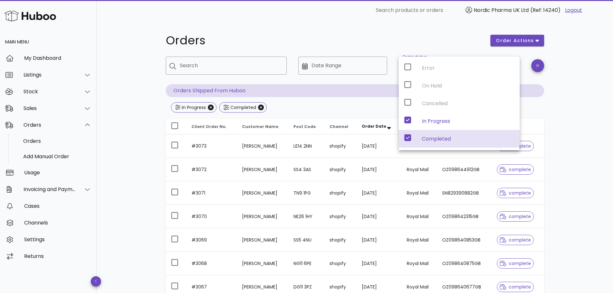
click at [417, 121] on div "Error On Hold Cancelled In Progress Completed" at bounding box center [459, 104] width 121 height 94
click at [408, 121] on div "Error On Hold Cancelled In Progress Completed" at bounding box center [459, 104] width 121 height 94
click at [210, 108] on icon "Close" at bounding box center [211, 108] width 6 height 6
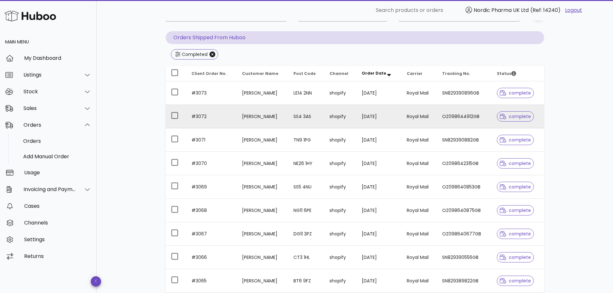
scroll to position [64, 0]
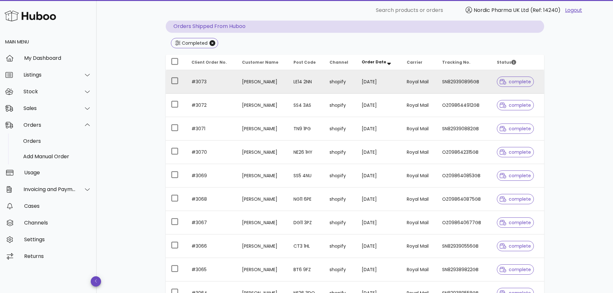
click at [523, 83] on span "complete" at bounding box center [515, 81] width 31 height 5
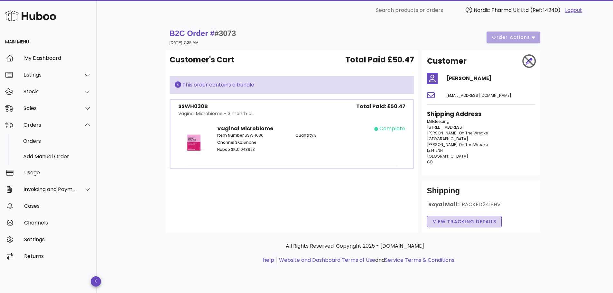
click at [466, 223] on span "View Tracking details" at bounding box center [464, 221] width 64 height 7
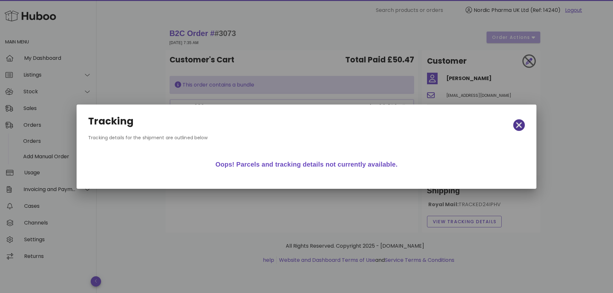
click at [521, 124] on icon "button" at bounding box center [519, 125] width 6 height 9
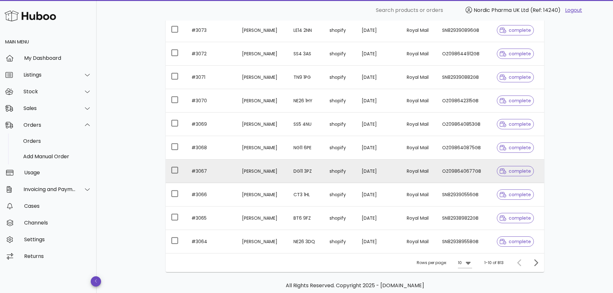
scroll to position [147, 0]
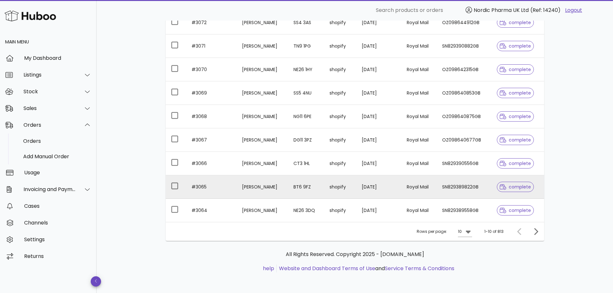
click at [516, 189] on span "complete" at bounding box center [515, 187] width 31 height 5
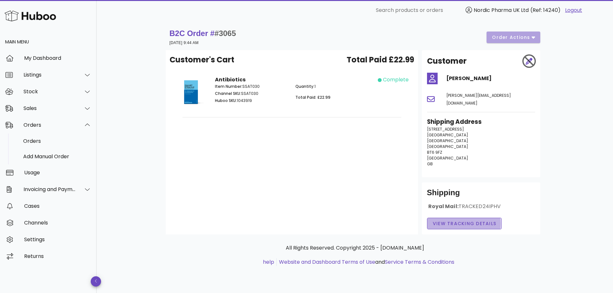
click at [462, 220] on span "View Tracking details" at bounding box center [464, 223] width 64 height 7
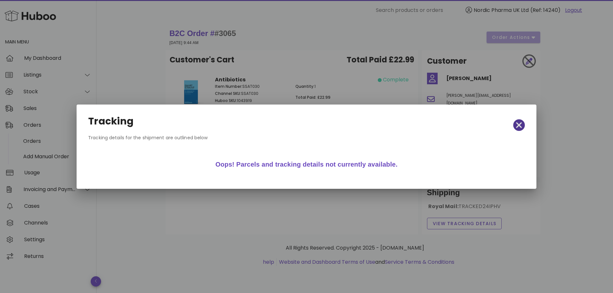
click at [518, 128] on icon "button" at bounding box center [519, 125] width 6 height 9
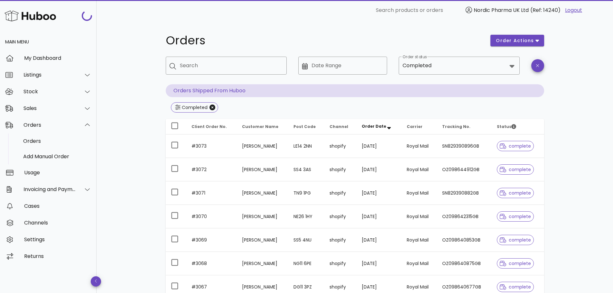
scroll to position [147, 0]
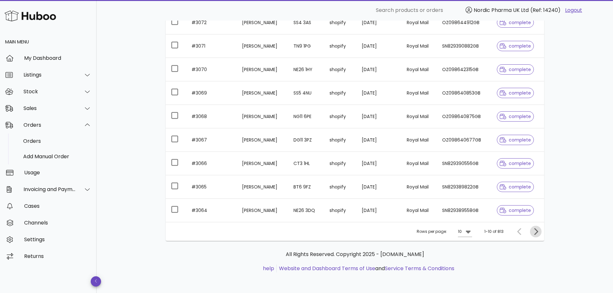
click at [537, 235] on icon "Next page" at bounding box center [536, 232] width 8 height 8
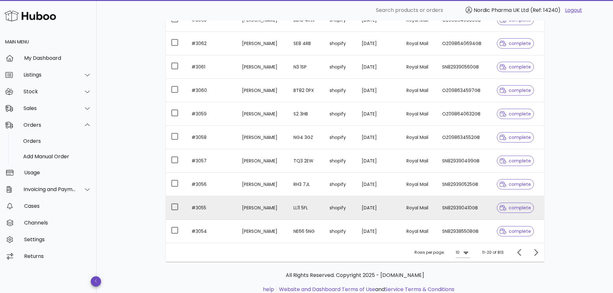
scroll to position [115, 0]
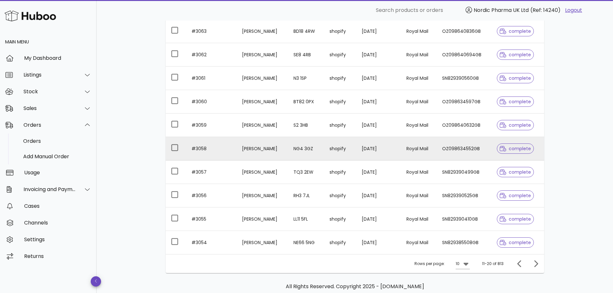
click at [512, 150] on span "complete" at bounding box center [515, 148] width 31 height 5
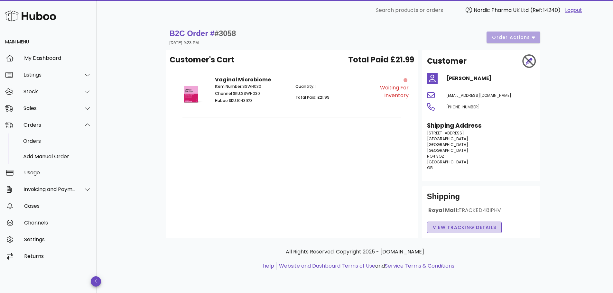
click at [469, 230] on span "View Tracking details" at bounding box center [464, 227] width 64 height 7
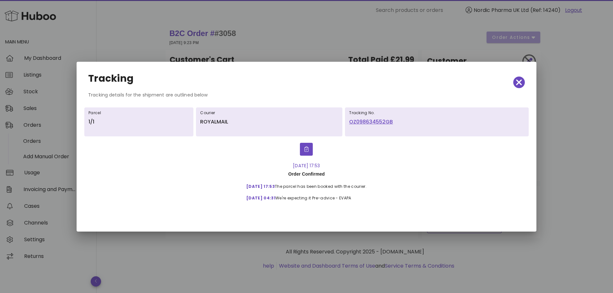
drag, startPoint x: 245, startPoint y: 199, endPoint x: 268, endPoint y: 197, distance: 23.0
click at [260, 198] on div "14-Aug, 04:31 We're expecting it Pre-advice - EVAPA" at bounding box center [306, 196] width 130 height 12
click at [372, 122] on link "OZ098634552GB" at bounding box center [436, 122] width 175 height 8
click at [520, 81] on icon "button" at bounding box center [519, 82] width 6 height 6
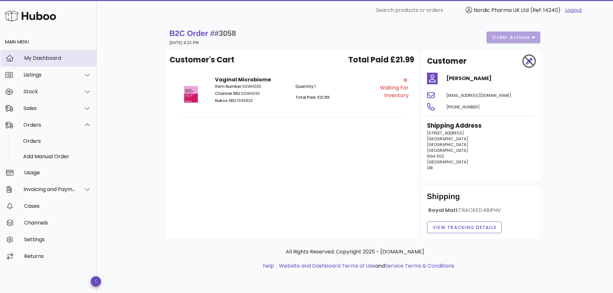
click at [48, 61] on div "My Dashboard" at bounding box center [57, 58] width 67 height 6
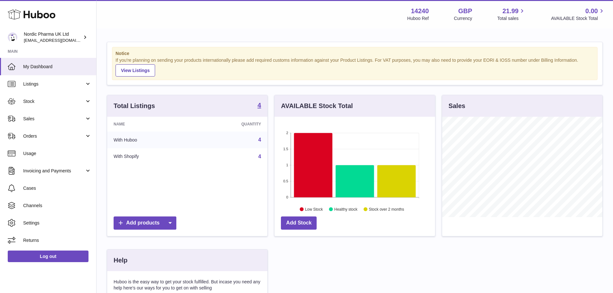
scroll to position [100, 161]
